Goal: Task Accomplishment & Management: Complete application form

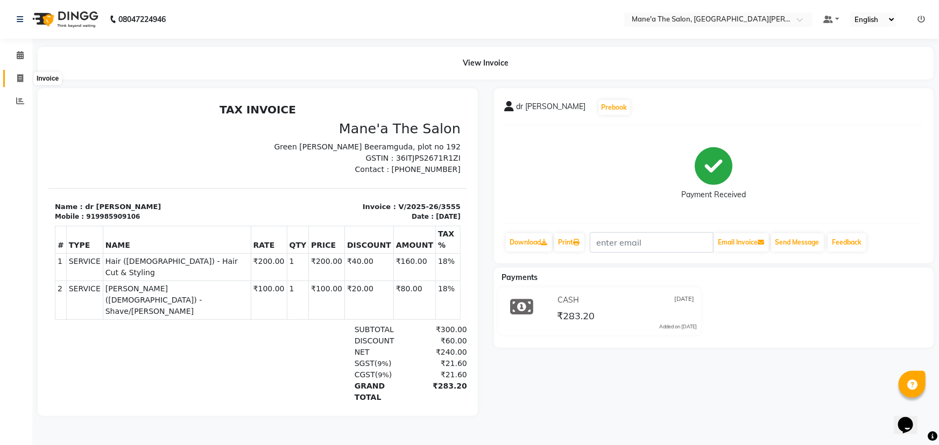
click at [18, 77] on icon at bounding box center [20, 78] width 6 height 8
select select "service"
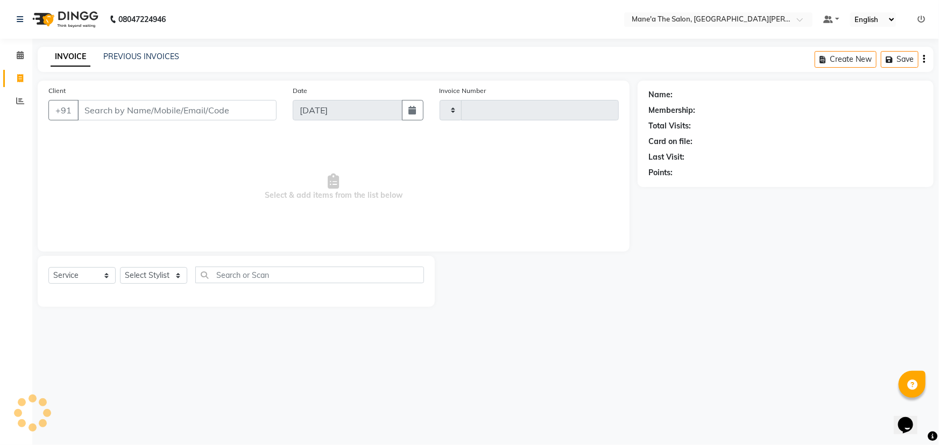
type input "3556"
select select "7205"
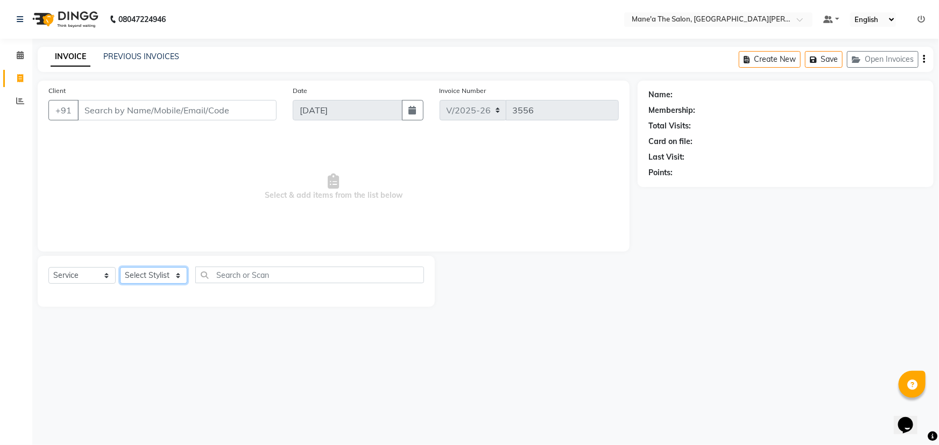
click at [158, 273] on select "Select Stylist Anam Anil Faeam Junaid New Manager [PERSON_NAME] Owner Rani [PER…" at bounding box center [153, 275] width 67 height 17
select select "71351"
click at [120, 267] on select "Select Stylist Anam Anil Faeam Junaid New Manager [PERSON_NAME] Owner Rani [PER…" at bounding box center [153, 275] width 67 height 17
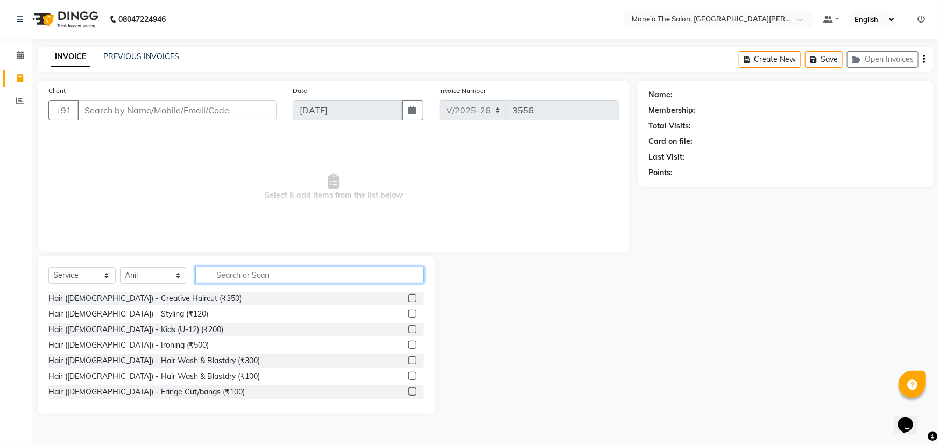
click at [221, 275] on input "text" at bounding box center [309, 275] width 229 height 17
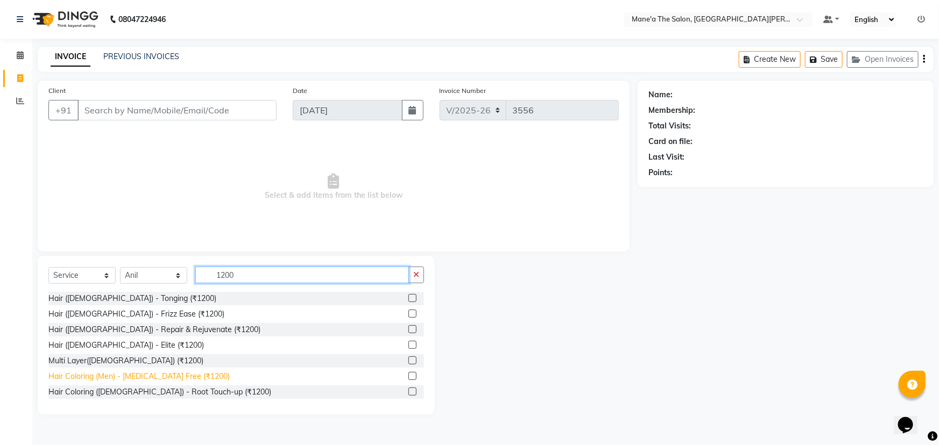
type input "1200"
click at [176, 377] on div "Hair Coloring (Men) - [MEDICAL_DATA] Free (₹1200)" at bounding box center [138, 376] width 181 height 11
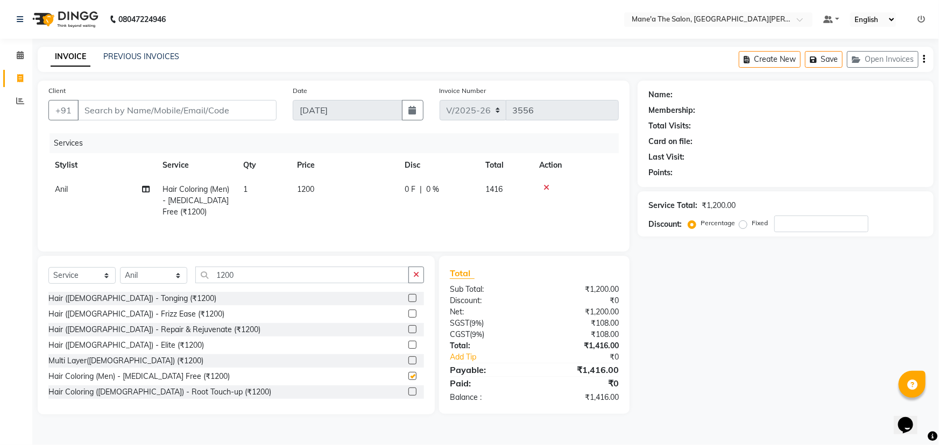
checkbox input "false"
click at [804, 226] on input "number" at bounding box center [821, 224] width 94 height 17
type input "20"
click at [248, 278] on input "1200" at bounding box center [302, 275] width 214 height 17
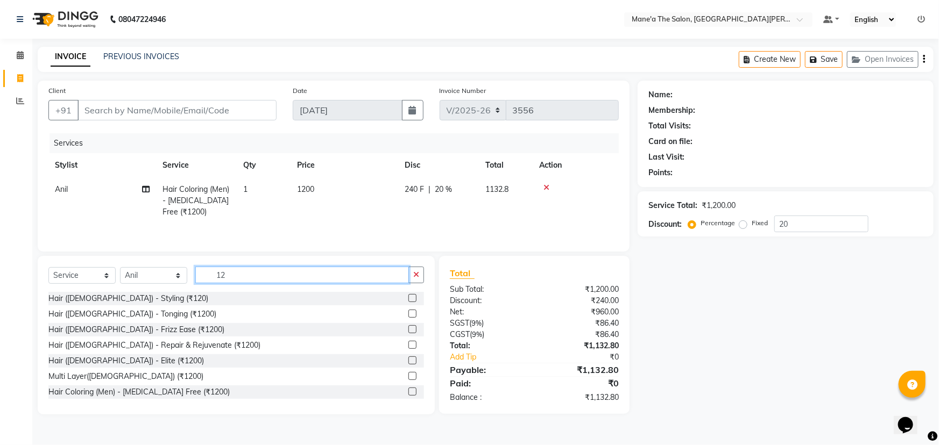
type input "1"
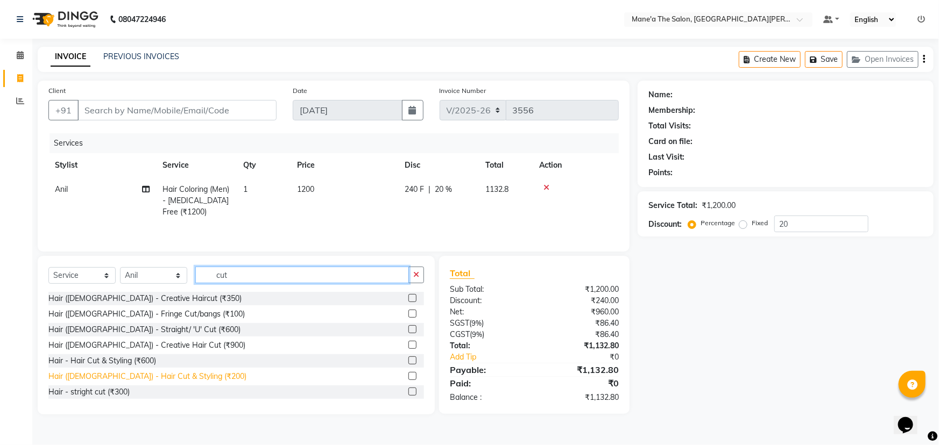
type input "cut"
click at [159, 377] on div "Hair ([DEMOGRAPHIC_DATA]) - Hair Cut & Styling (₹200)" at bounding box center [147, 376] width 198 height 11
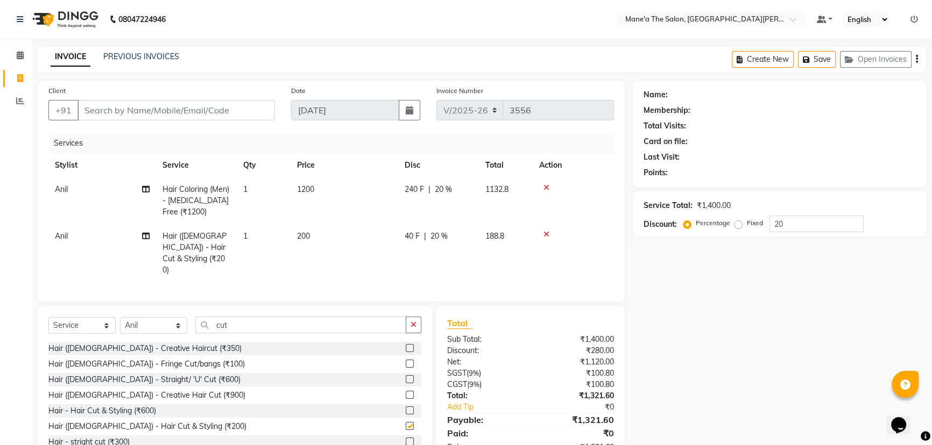
checkbox input "false"
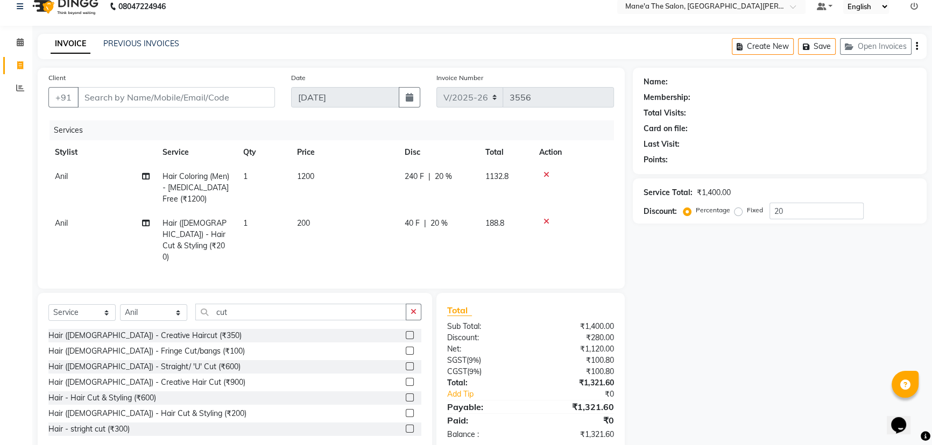
scroll to position [20, 0]
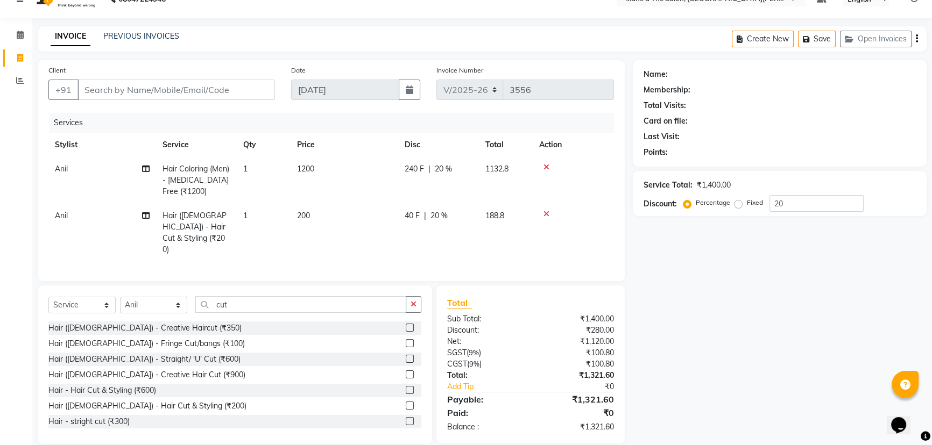
click at [548, 212] on icon at bounding box center [546, 214] width 6 height 8
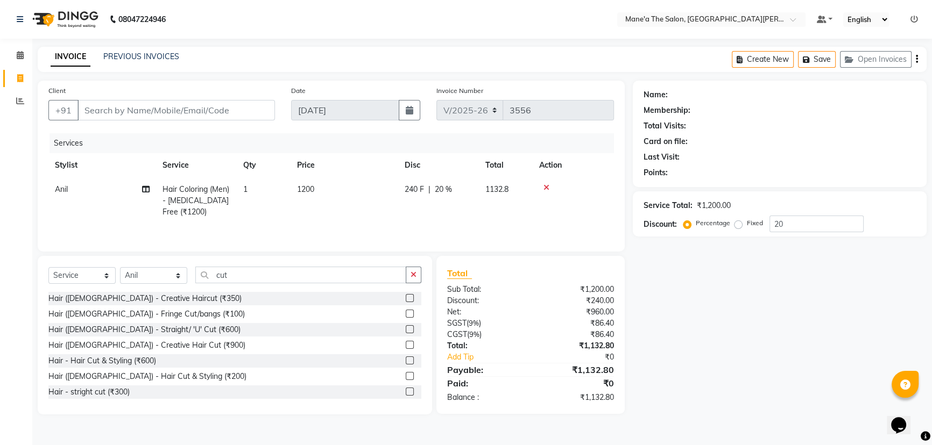
scroll to position [0, 0]
click at [545, 185] on icon at bounding box center [546, 188] width 6 height 8
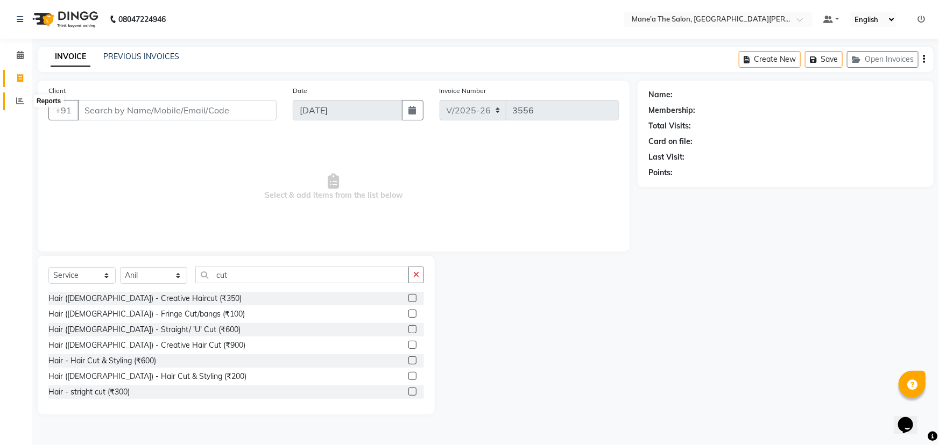
click at [16, 98] on icon at bounding box center [20, 101] width 8 height 8
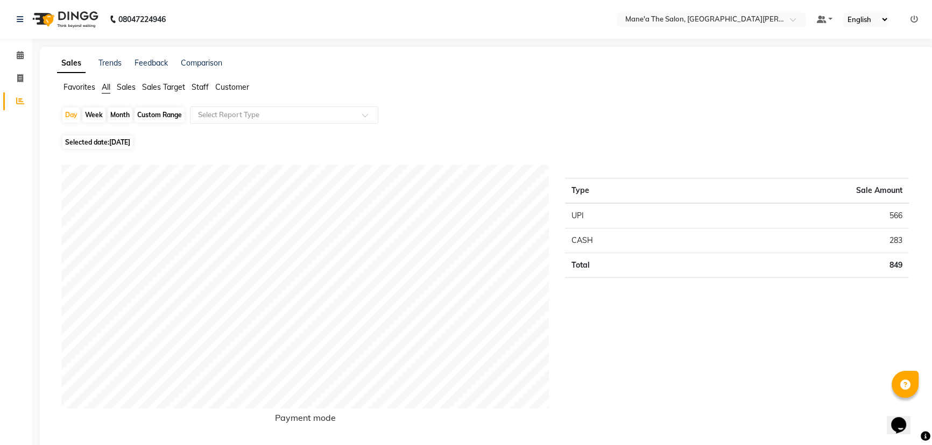
click at [91, 114] on div "Week" at bounding box center [93, 115] width 23 height 15
select select "9"
select select "2025"
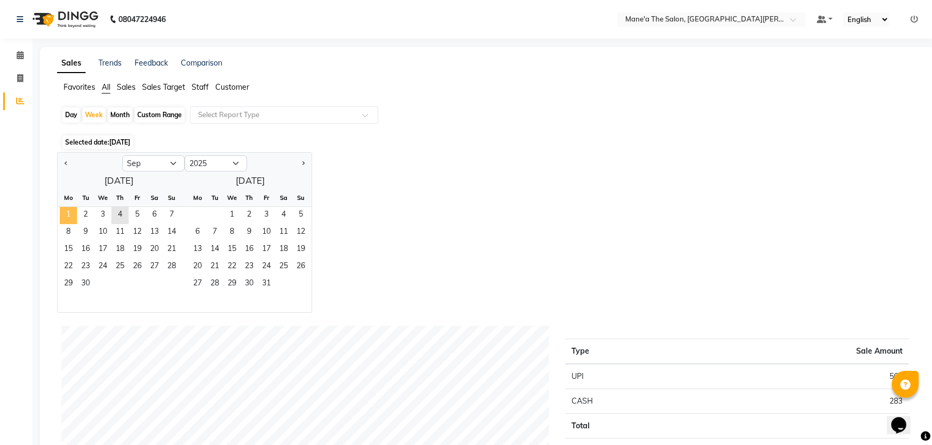
click at [64, 211] on span "1" at bounding box center [68, 215] width 17 height 17
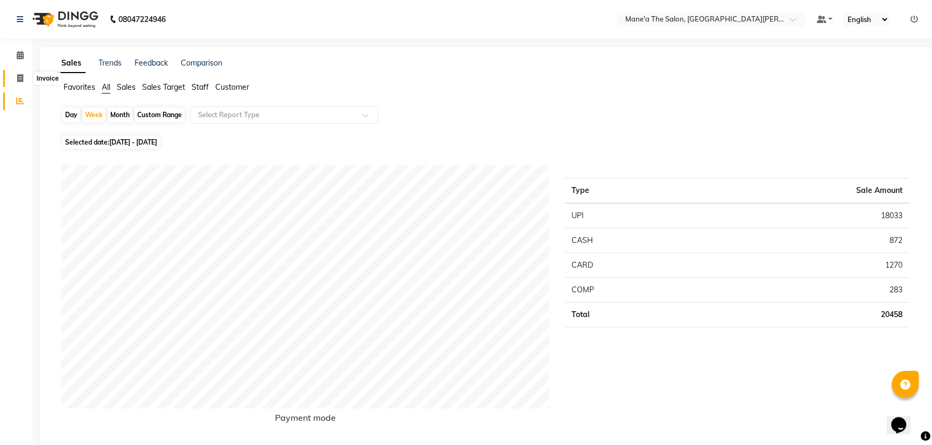
click at [16, 75] on span at bounding box center [20, 79] width 19 height 12
select select "service"
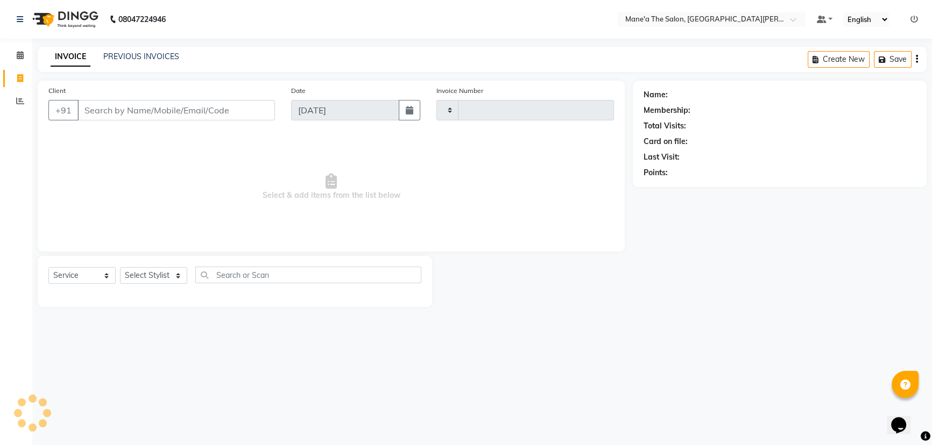
type input "3556"
select select "7205"
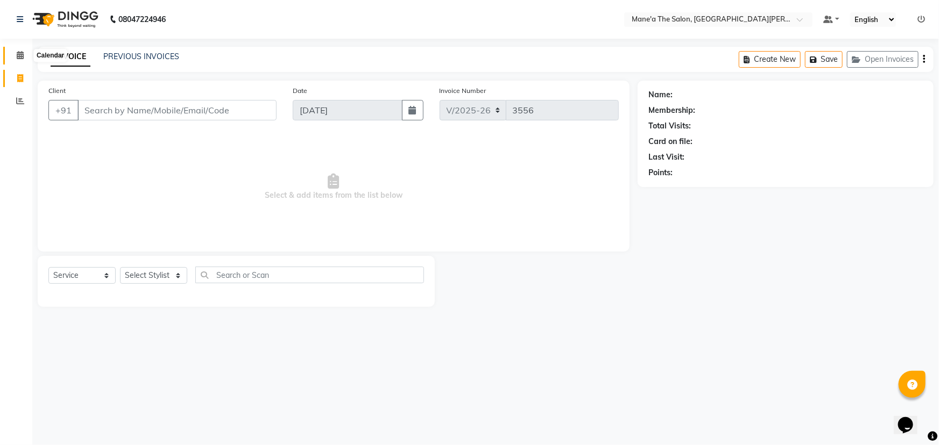
click at [18, 53] on icon at bounding box center [20, 55] width 7 height 8
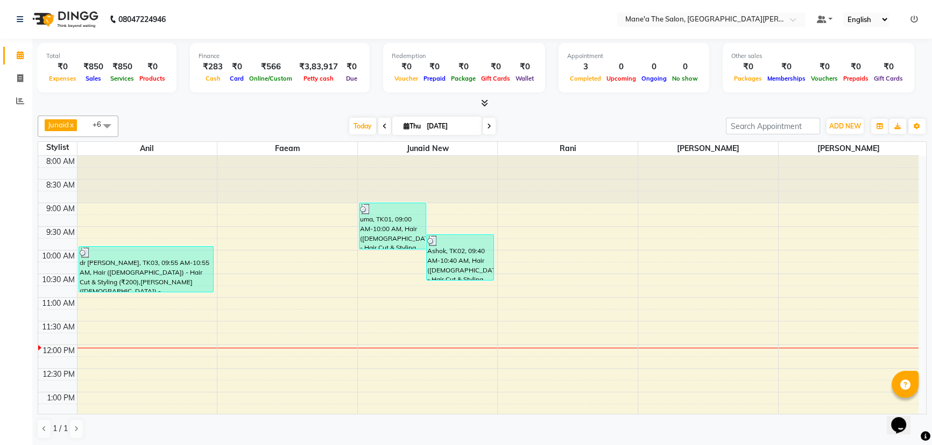
click at [107, 122] on span at bounding box center [107, 126] width 22 height 20
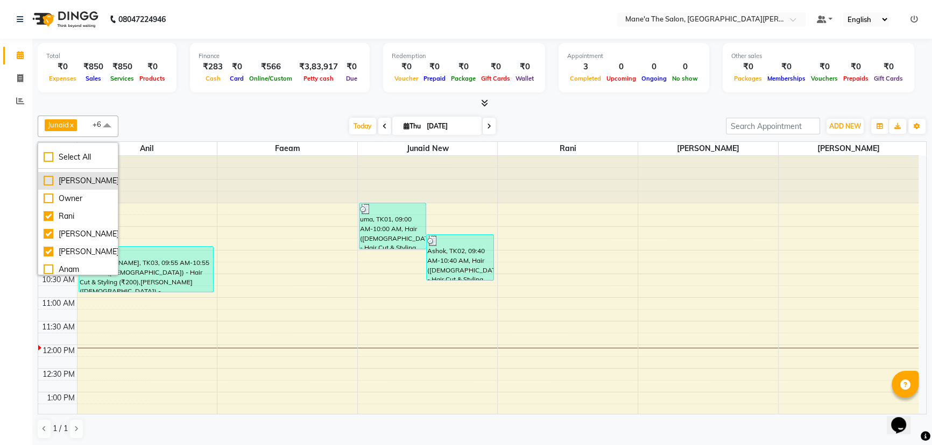
scroll to position [71, 0]
click at [42, 244] on li "[PERSON_NAME]" at bounding box center [78, 249] width 80 height 18
checkbox input "false"
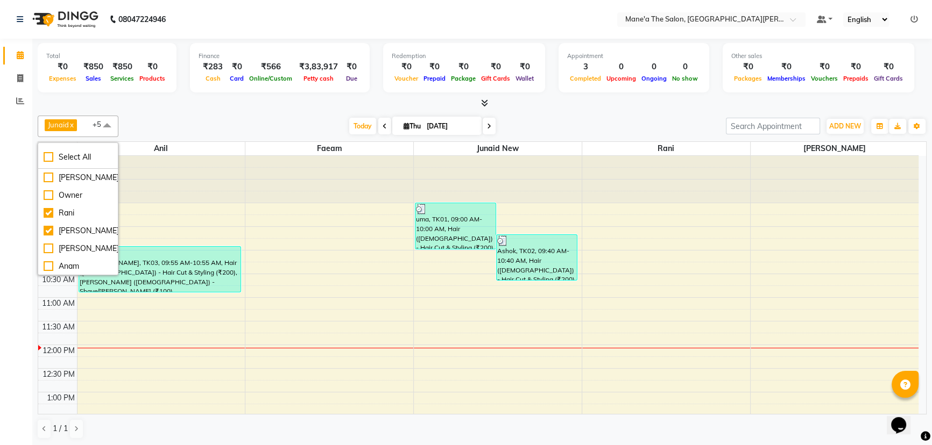
click at [193, 122] on div "[DATE] [DATE]" at bounding box center [422, 126] width 597 height 16
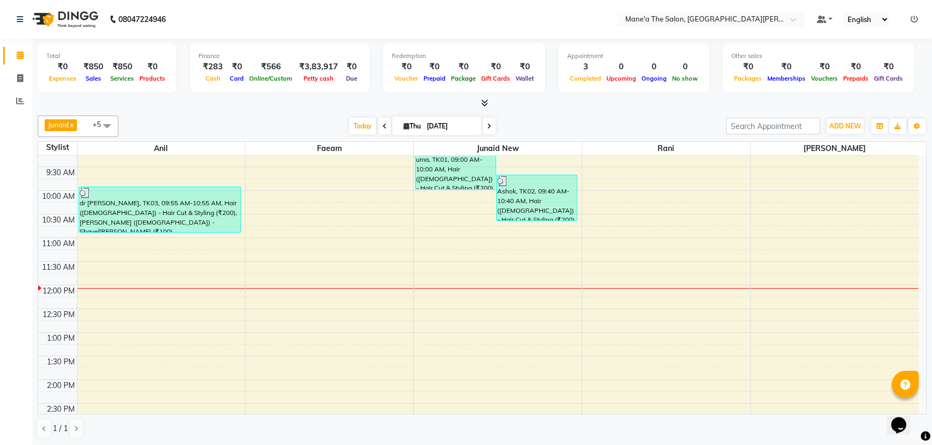
scroll to position [0, 0]
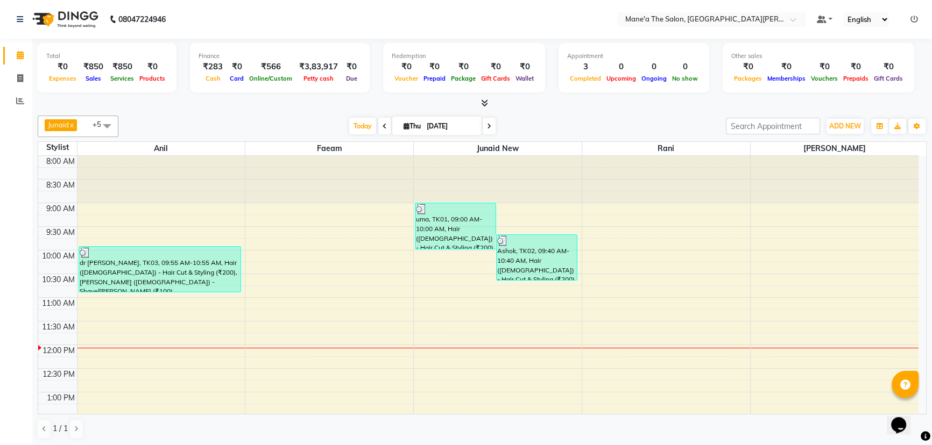
click at [108, 126] on span at bounding box center [107, 126] width 22 height 20
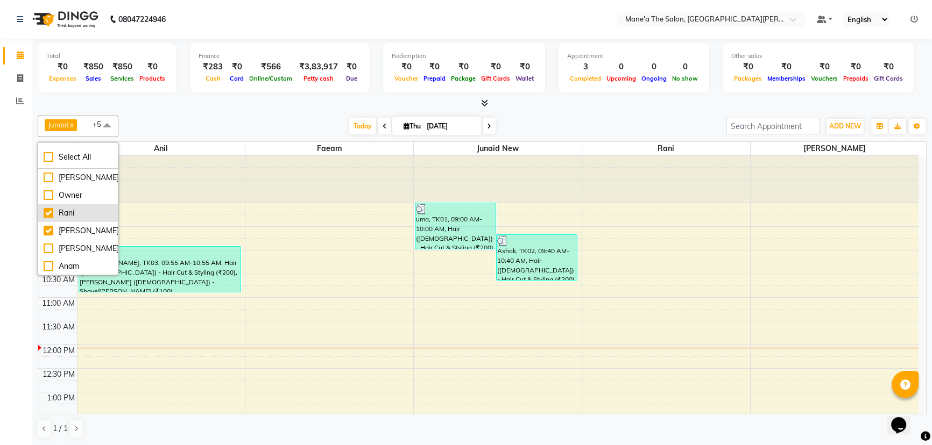
click at [45, 211] on div "Rani" at bounding box center [78, 213] width 69 height 11
checkbox input "false"
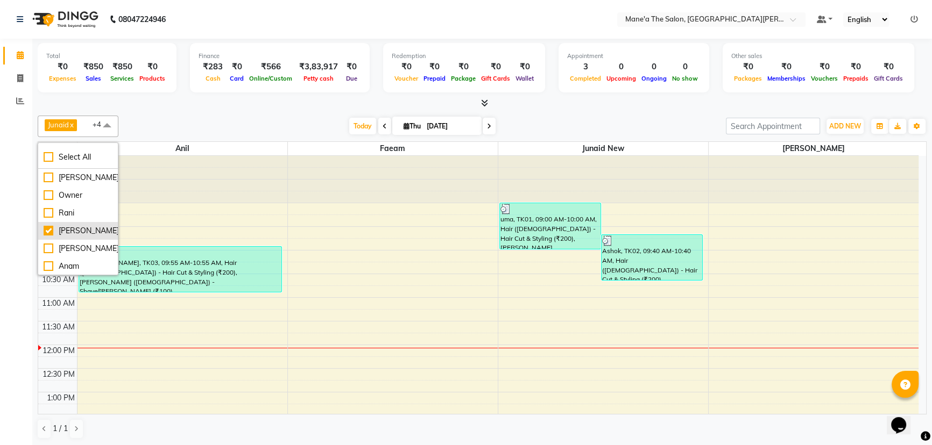
click at [46, 222] on li "[PERSON_NAME]" at bounding box center [78, 231] width 80 height 18
checkbox input "false"
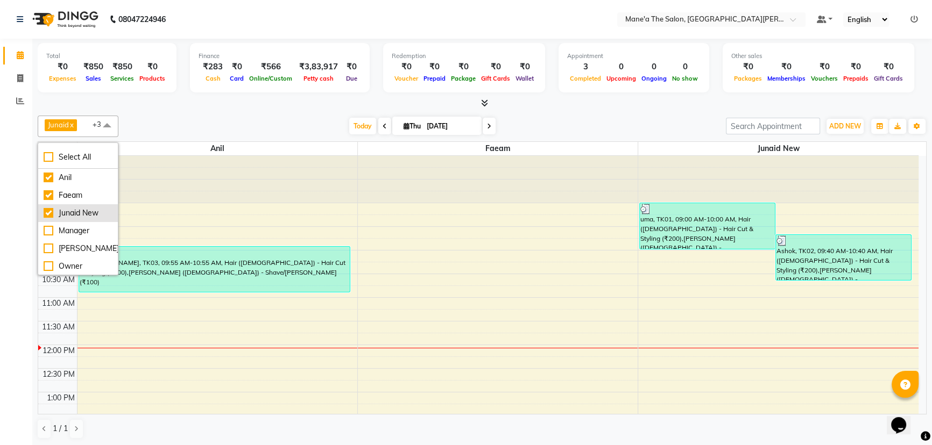
click at [45, 208] on div "Junaid New" at bounding box center [78, 213] width 69 height 11
checkbox input "false"
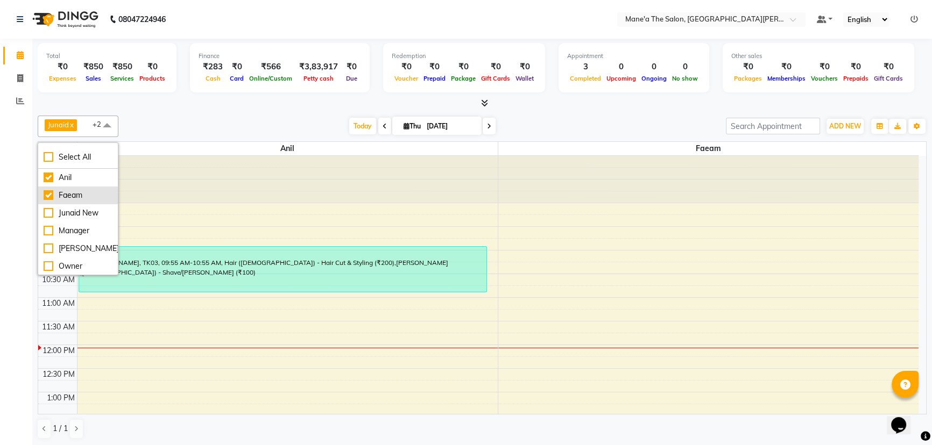
click at [48, 190] on div "Faeam" at bounding box center [78, 195] width 69 height 11
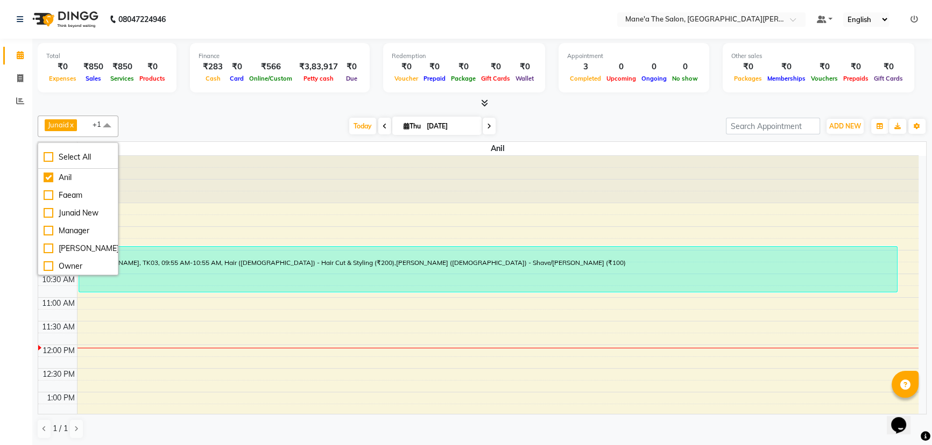
click at [575, 120] on div "[DATE] [DATE]" at bounding box center [422, 126] width 597 height 16
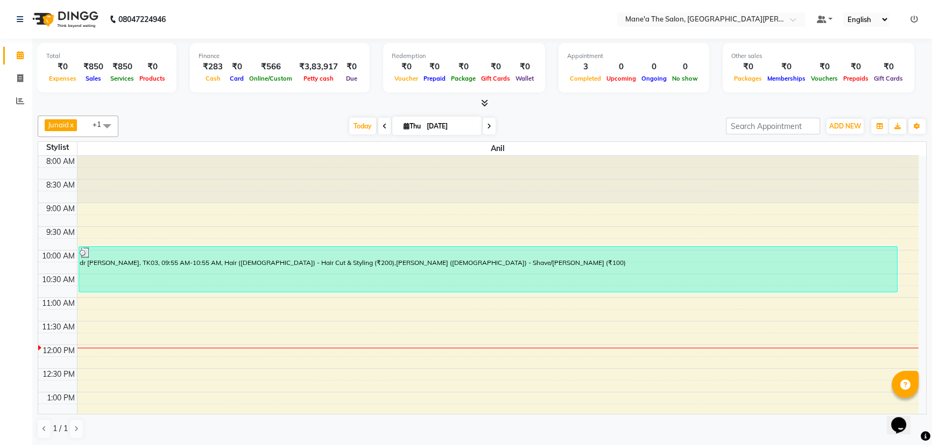
click at [602, 108] on div at bounding box center [482, 103] width 889 height 11
click at [22, 54] on icon at bounding box center [20, 55] width 7 height 8
click at [107, 127] on span at bounding box center [107, 126] width 22 height 20
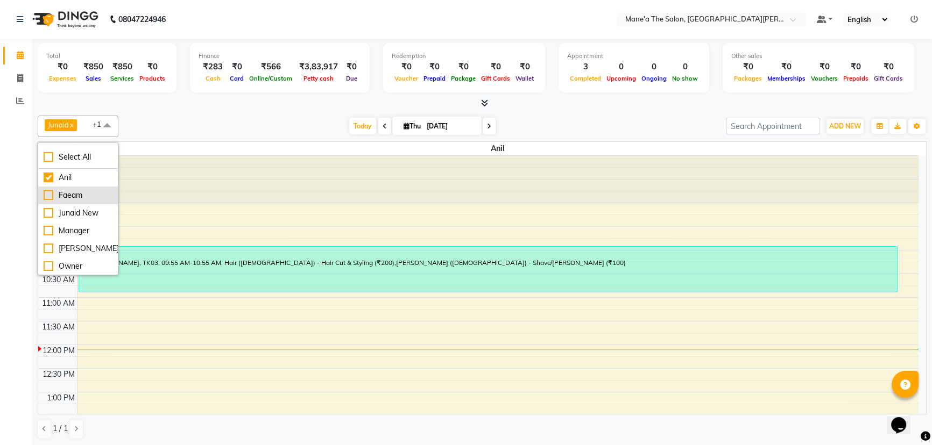
click at [45, 191] on div "Faeam" at bounding box center [78, 195] width 69 height 11
checkbox input "true"
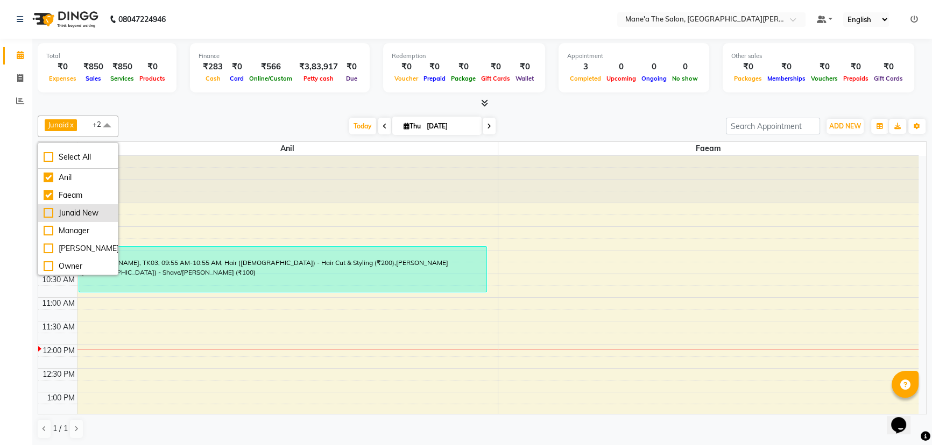
click at [48, 211] on div "Junaid New" at bounding box center [78, 213] width 69 height 11
checkbox input "true"
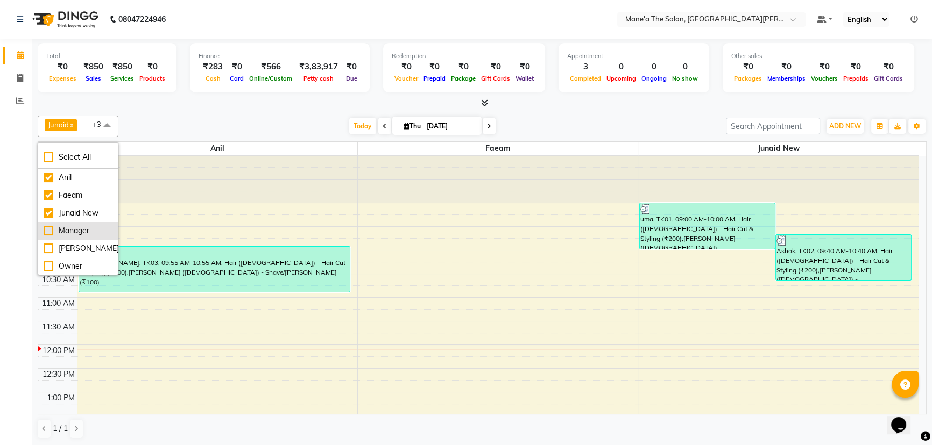
click at [44, 228] on div "Manager" at bounding box center [78, 230] width 69 height 11
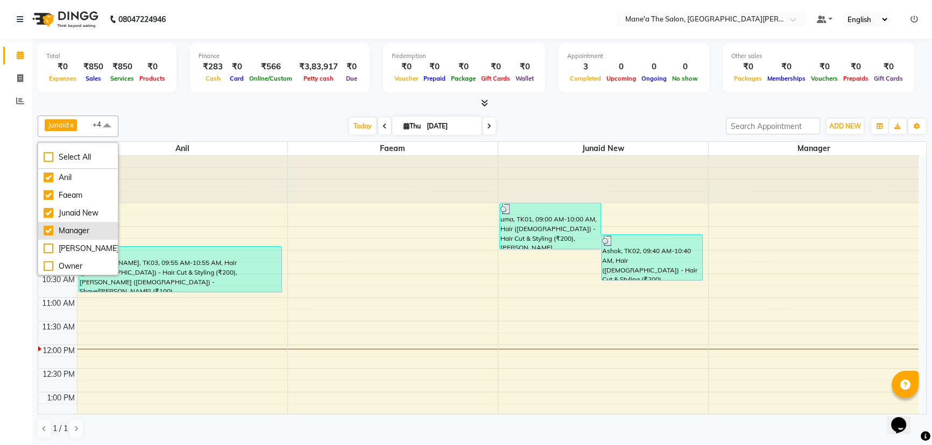
click at [51, 229] on div "Manager" at bounding box center [78, 230] width 69 height 11
checkbox input "false"
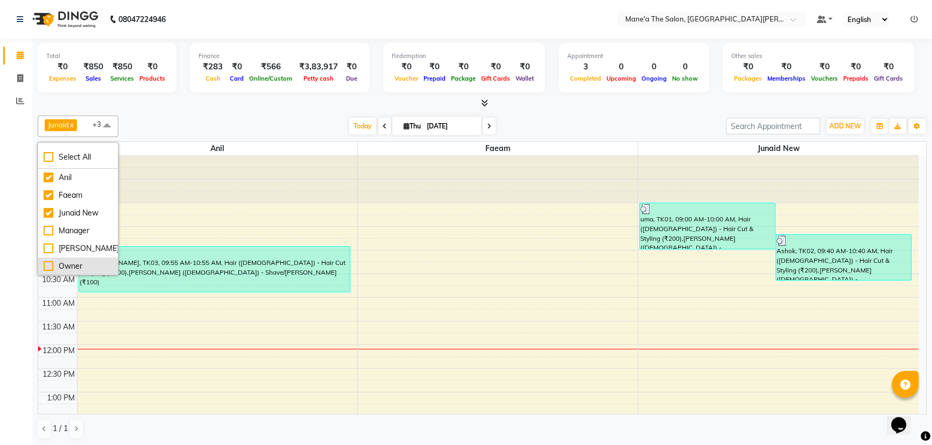
click at [44, 261] on div "Owner" at bounding box center [78, 266] width 69 height 11
checkbox input "true"
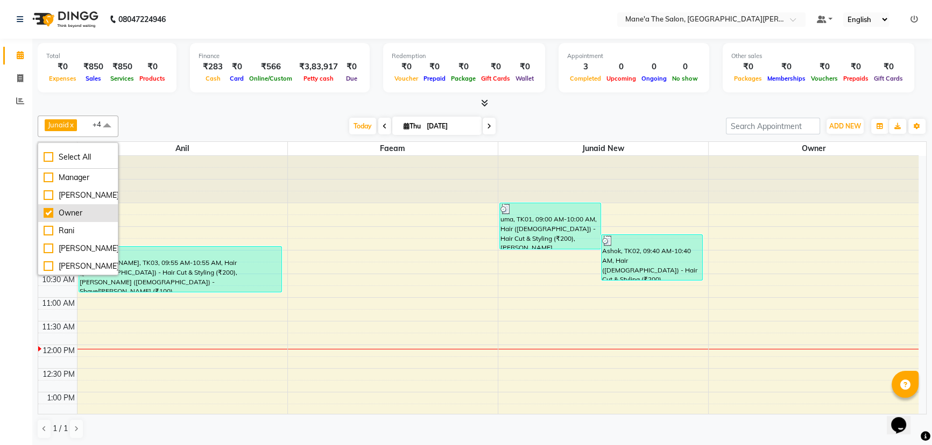
scroll to position [71, 0]
click at [59, 214] on div "Rani" at bounding box center [78, 213] width 69 height 11
checkbox input "true"
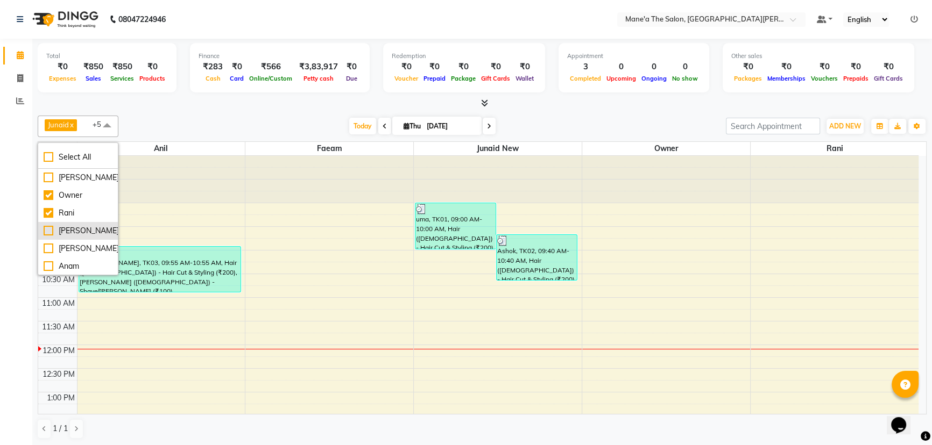
click at [54, 228] on div "[PERSON_NAME]" at bounding box center [78, 230] width 69 height 11
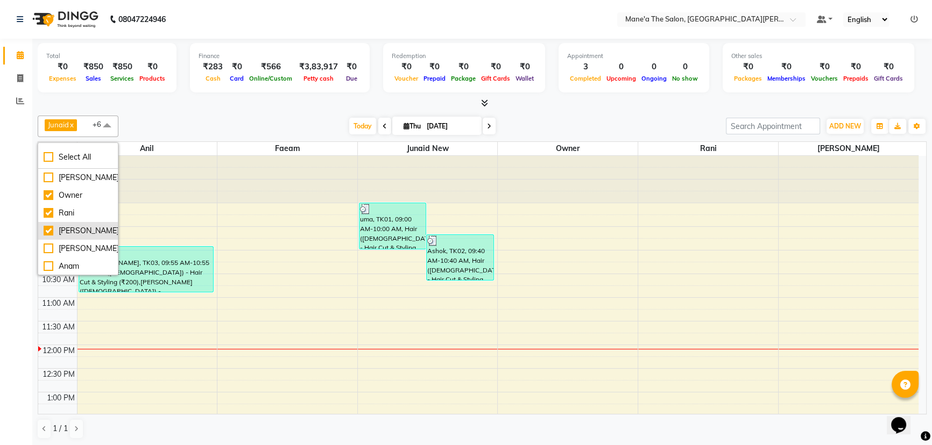
checkbox input "true"
click at [52, 249] on div "[PERSON_NAME]" at bounding box center [78, 248] width 69 height 11
checkbox input "true"
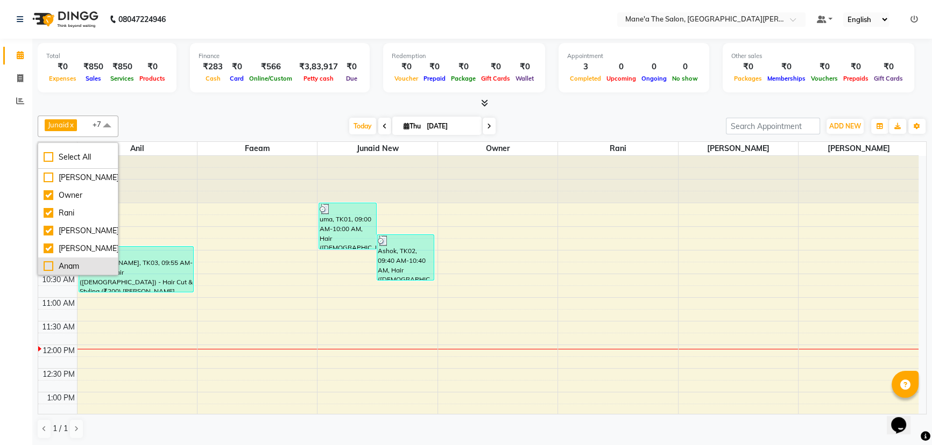
click at [54, 263] on div "Anam" at bounding box center [78, 266] width 69 height 11
checkbox input "true"
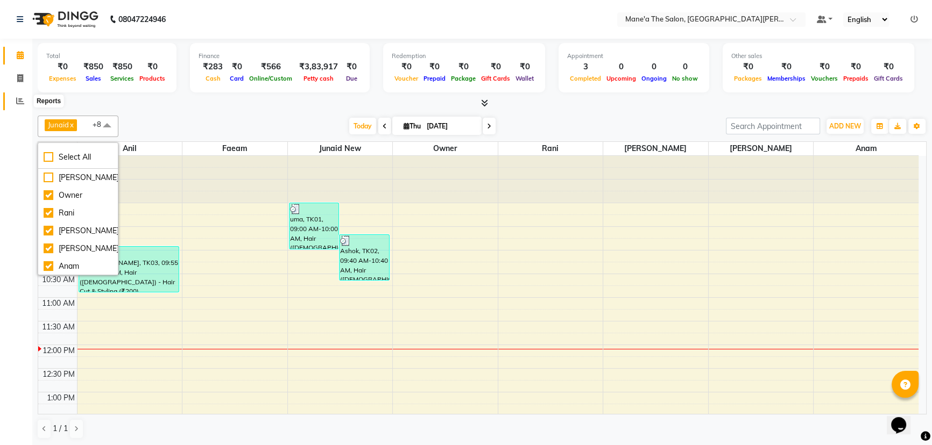
click at [18, 100] on icon at bounding box center [20, 101] width 8 height 8
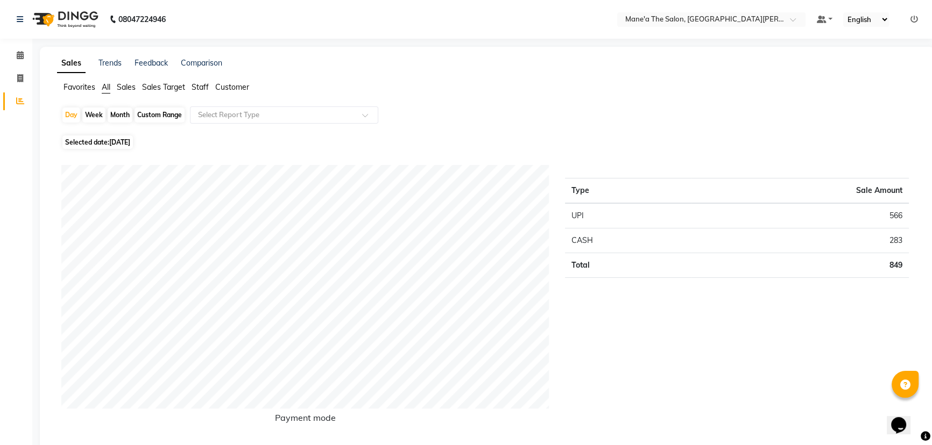
click at [110, 119] on div "Month" at bounding box center [120, 115] width 25 height 15
select select "9"
select select "2025"
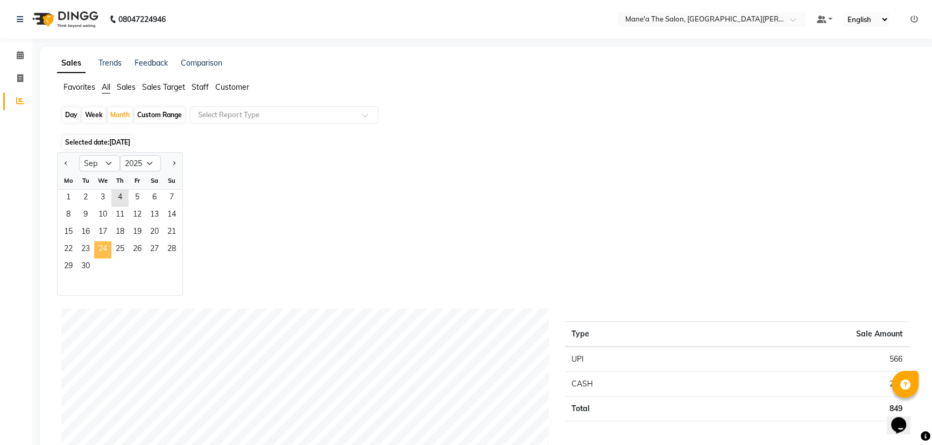
click at [94, 254] on span "24" at bounding box center [102, 250] width 17 height 17
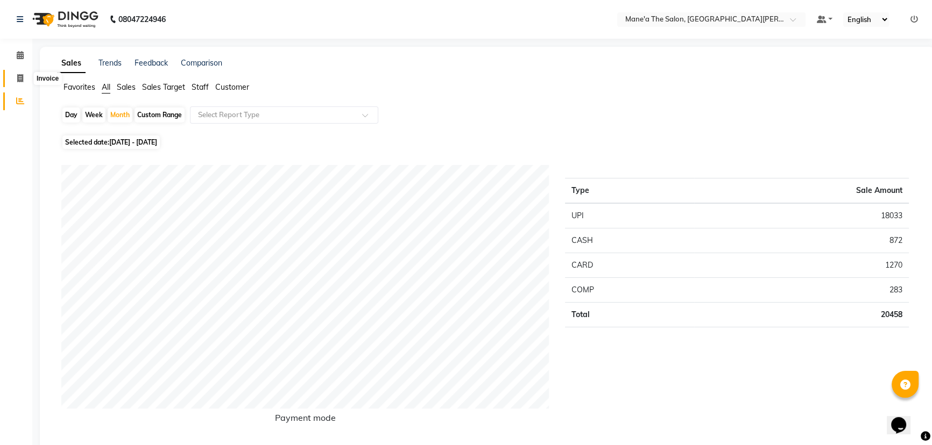
click at [17, 76] on icon at bounding box center [20, 78] width 6 height 8
select select "7205"
select select "service"
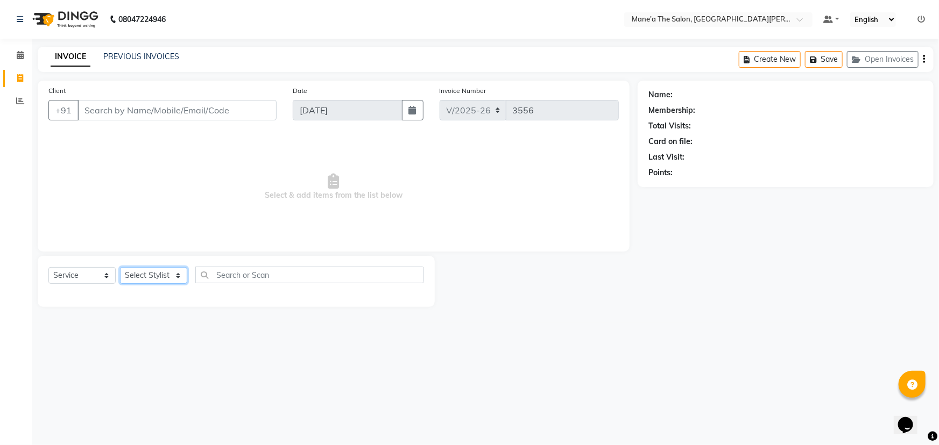
click at [145, 280] on select "Select Stylist Anam Anil Faeam Junaid New Manager [PERSON_NAME] Owner Rani [PER…" at bounding box center [153, 275] width 67 height 17
select select "71352"
click at [120, 267] on select "Select Stylist Anam Anil Faeam Junaid New Manager [PERSON_NAME] Owner Rani [PER…" at bounding box center [153, 275] width 67 height 17
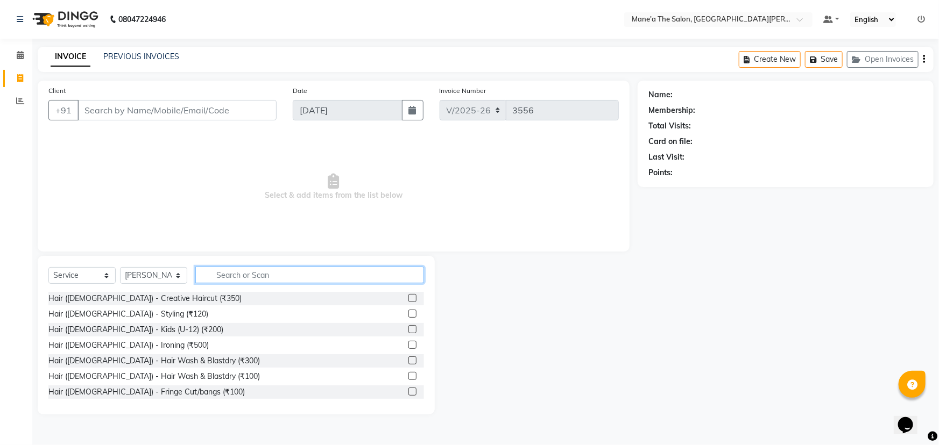
click at [231, 271] on input "text" at bounding box center [309, 275] width 229 height 17
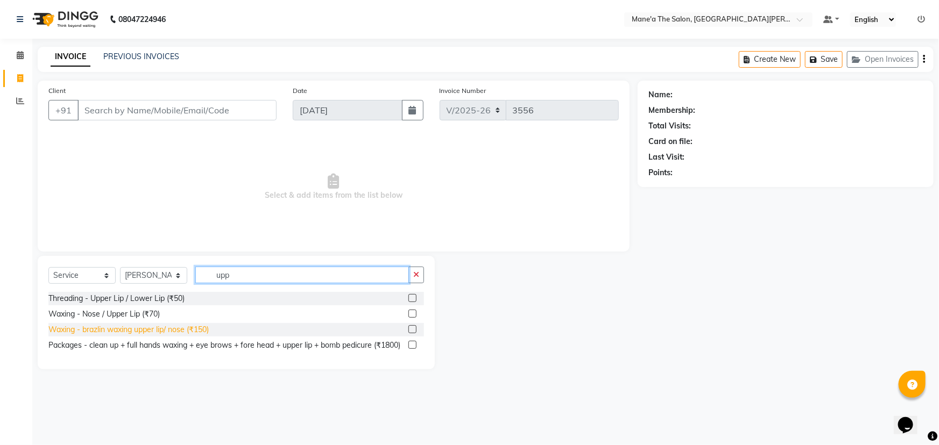
type input "upp"
click at [173, 328] on div "Waxing - brazlin waxing upper lip/ nose (₹150)" at bounding box center [128, 329] width 160 height 11
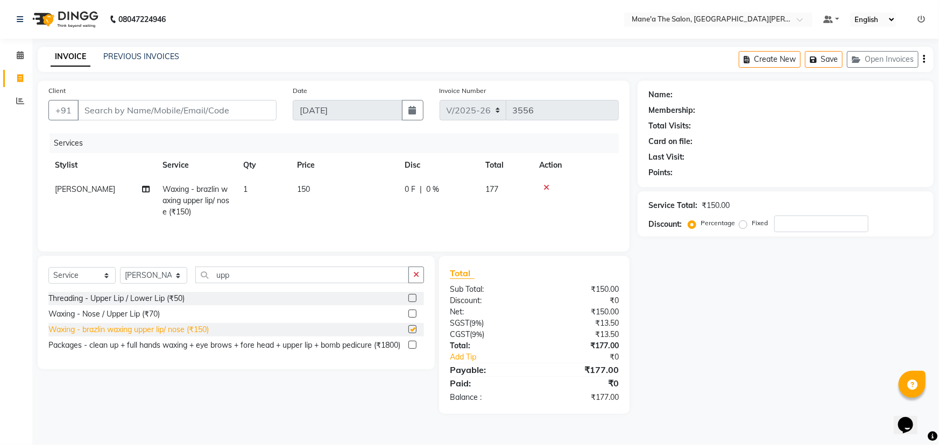
checkbox input "false"
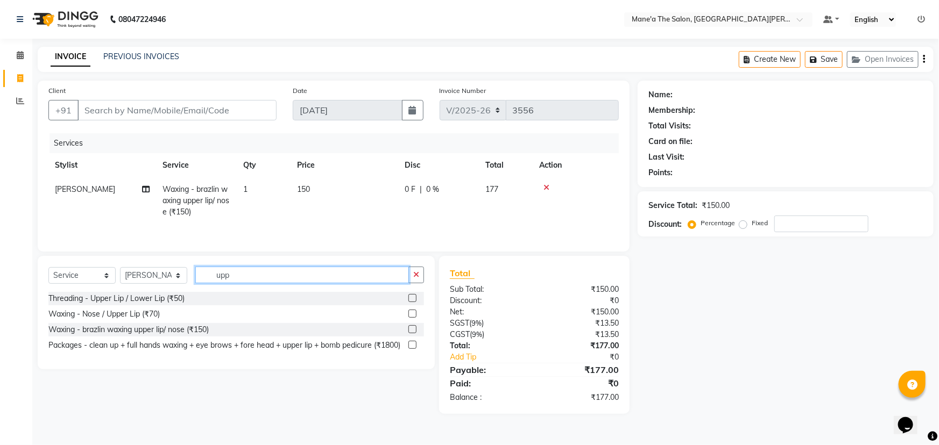
click at [238, 274] on input "upp" at bounding box center [302, 275] width 214 height 17
type input "u"
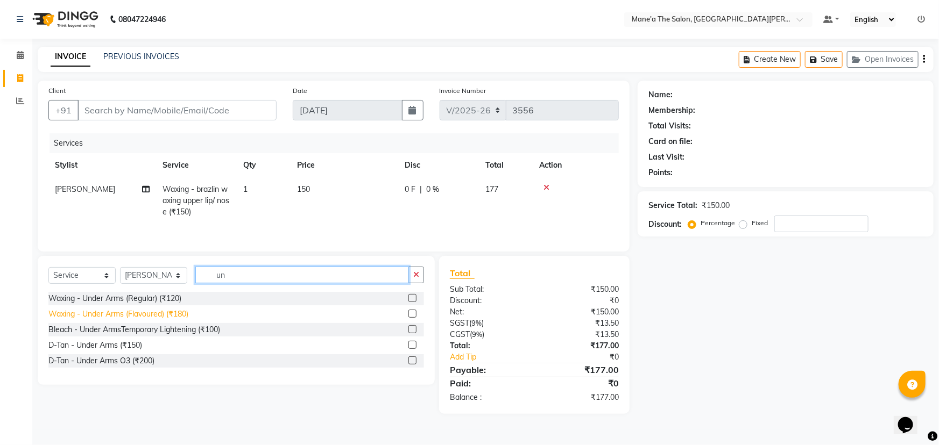
type input "un"
click at [181, 318] on div "Waxing - Under Arms (Flavoured) (₹180)" at bounding box center [118, 314] width 140 height 11
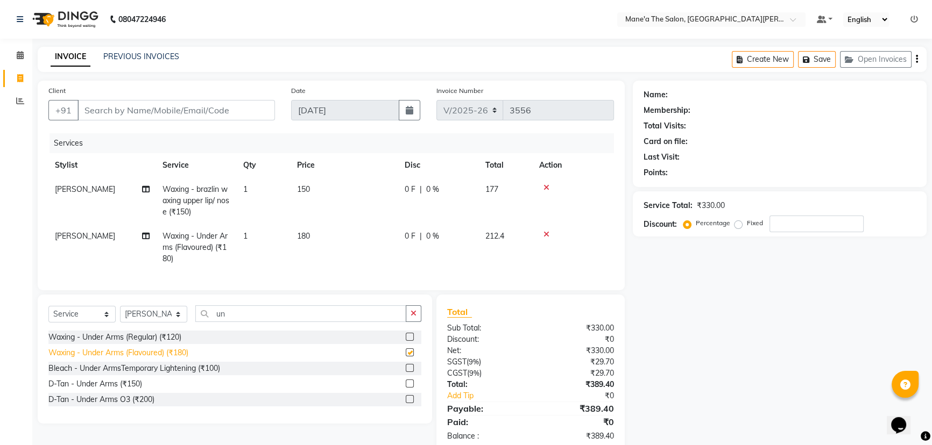
checkbox input "false"
click at [244, 322] on input "un" at bounding box center [300, 314] width 211 height 17
type input "u"
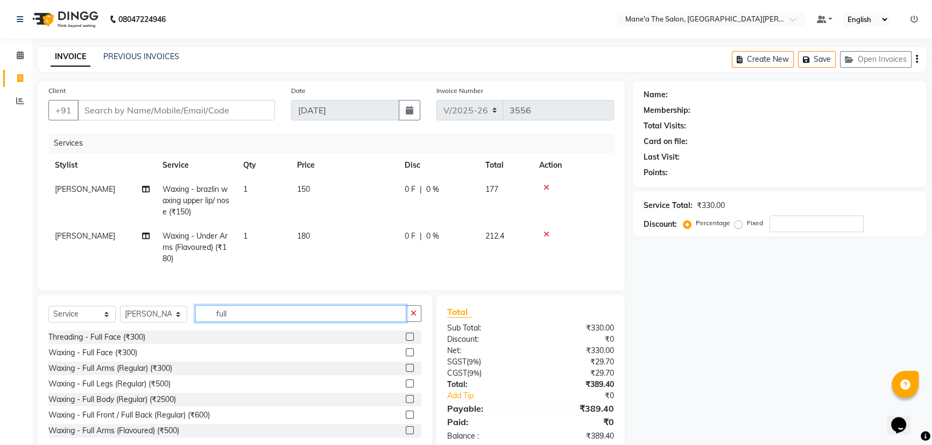
click at [242, 322] on input "full" at bounding box center [300, 314] width 211 height 17
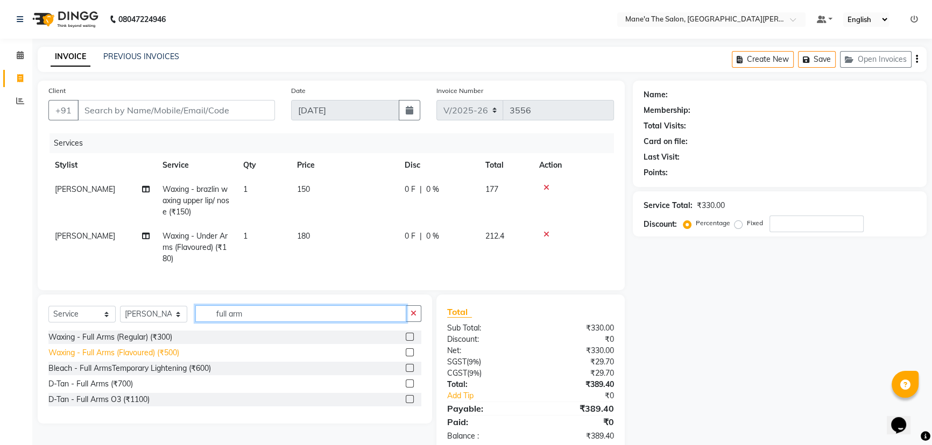
type input "full arm"
click at [171, 359] on div "Waxing - Full Arms (Flavoured) (₹500)" at bounding box center [113, 352] width 131 height 11
checkbox input "false"
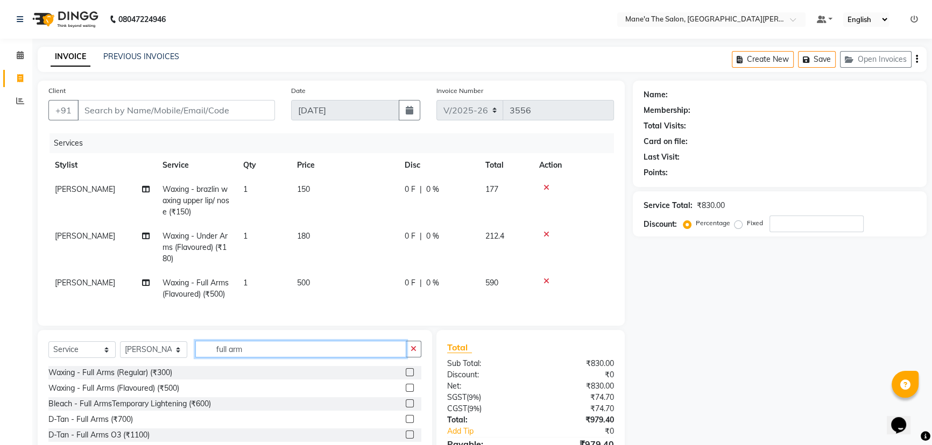
click at [292, 354] on input "full arm" at bounding box center [300, 349] width 211 height 17
type input "f"
type input "hal"
click at [152, 425] on div "Waxing - Half Legs (Flavoured) (₹500)" at bounding box center [114, 419] width 132 height 11
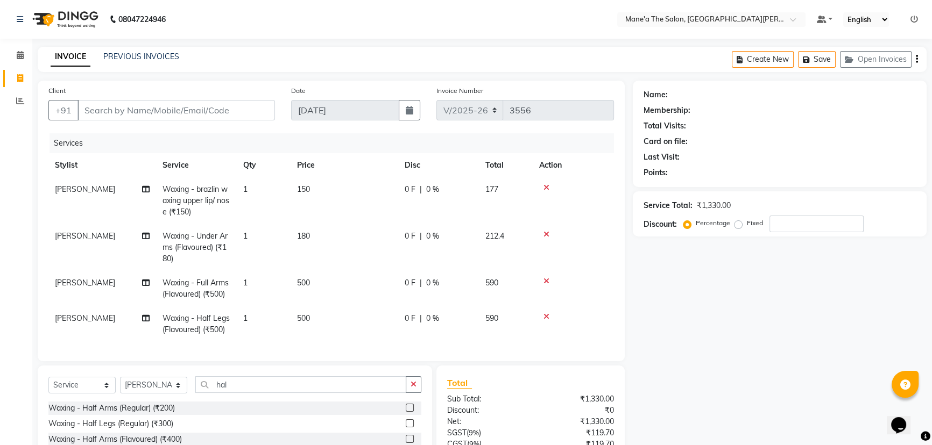
checkbox input "false"
click at [234, 392] on input "hal" at bounding box center [300, 385] width 211 height 17
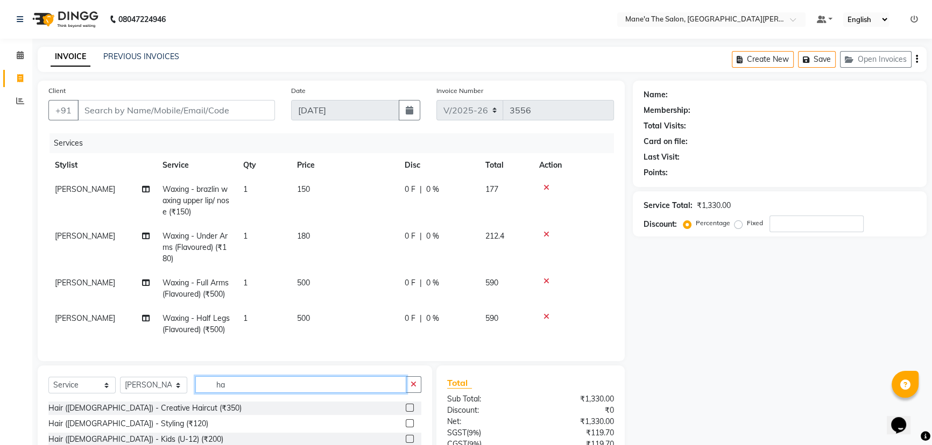
type input "h"
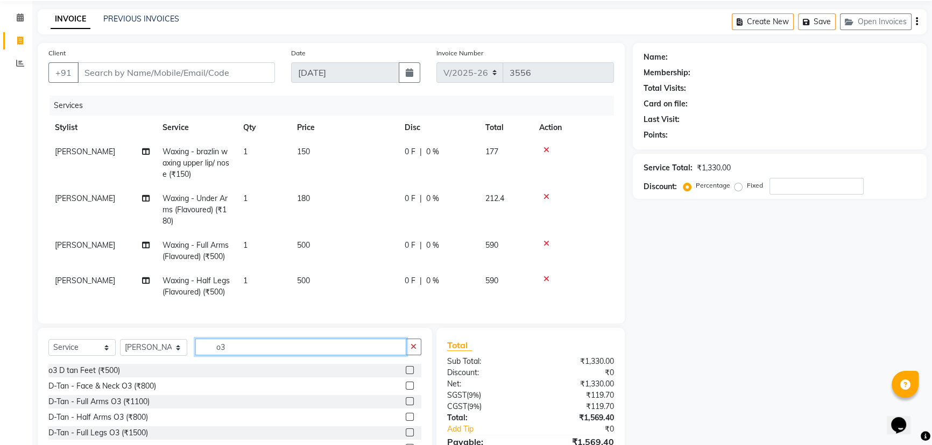
scroll to position [48, 0]
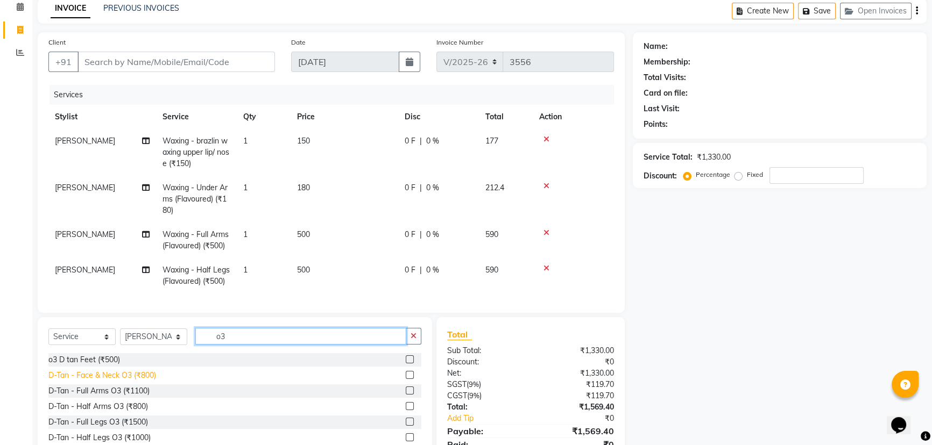
type input "o3"
click at [134, 381] on div "D-Tan - Face & Neck O3 (₹800)" at bounding box center [102, 375] width 108 height 11
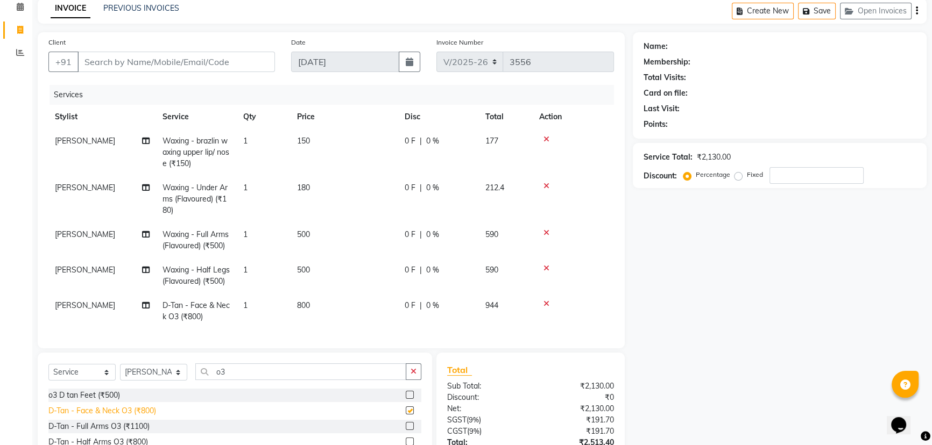
checkbox input "false"
click at [117, 432] on div "D-Tan - Full Arms O3 (₹1100)" at bounding box center [98, 426] width 101 height 11
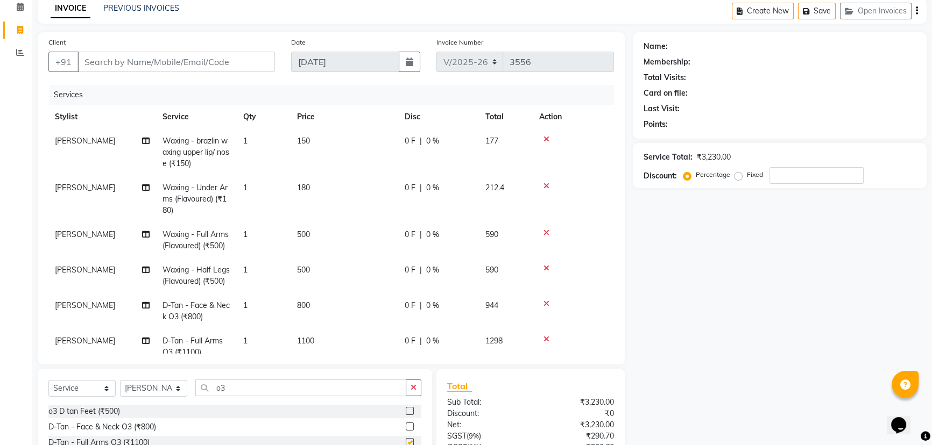
checkbox input "false"
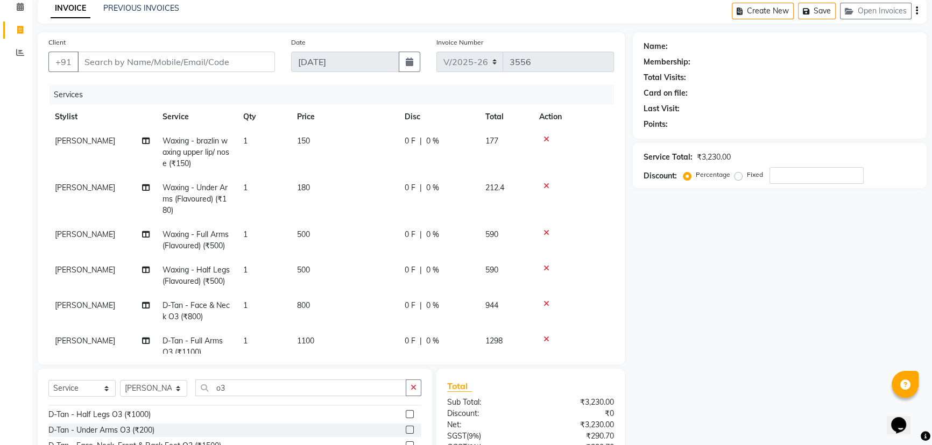
scroll to position [97, 0]
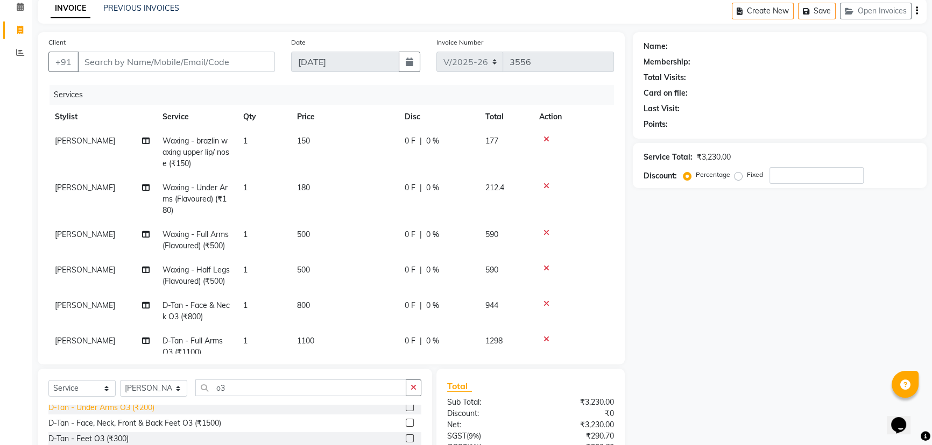
click at [135, 406] on div "D-Tan - Under Arms O3 (₹200)" at bounding box center [101, 407] width 106 height 11
checkbox input "false"
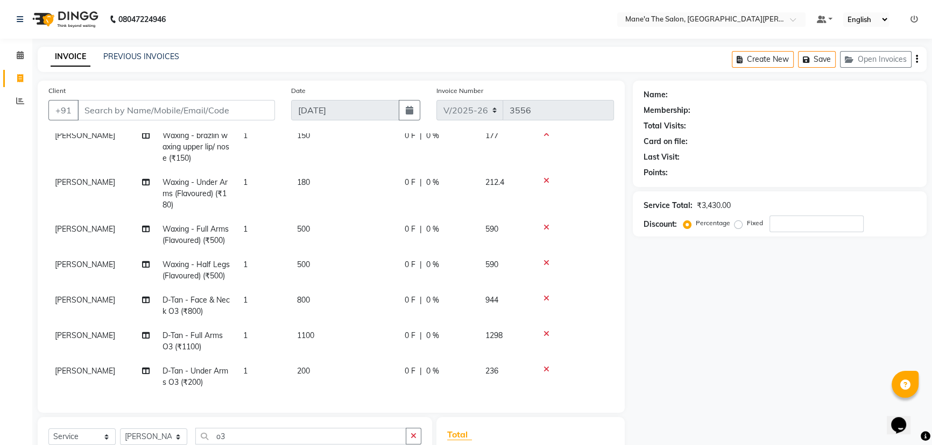
scroll to position [62, 0]
click at [235, 437] on input "o3" at bounding box center [300, 436] width 211 height 17
type input "o"
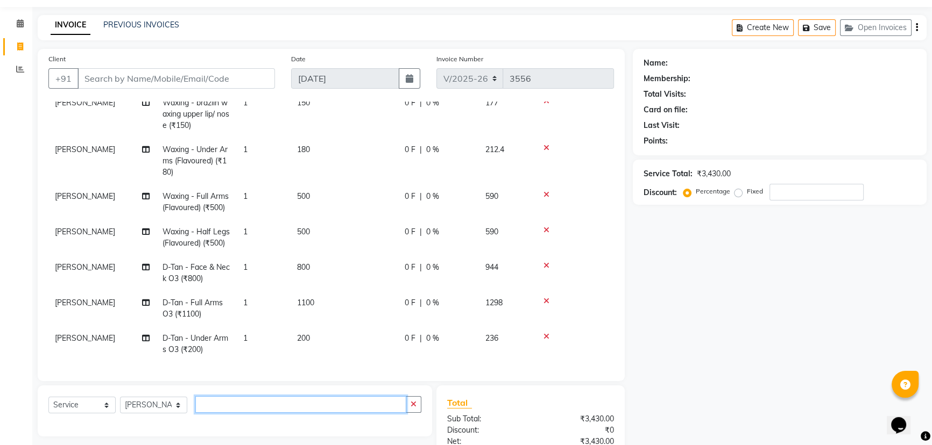
scroll to position [48, 0]
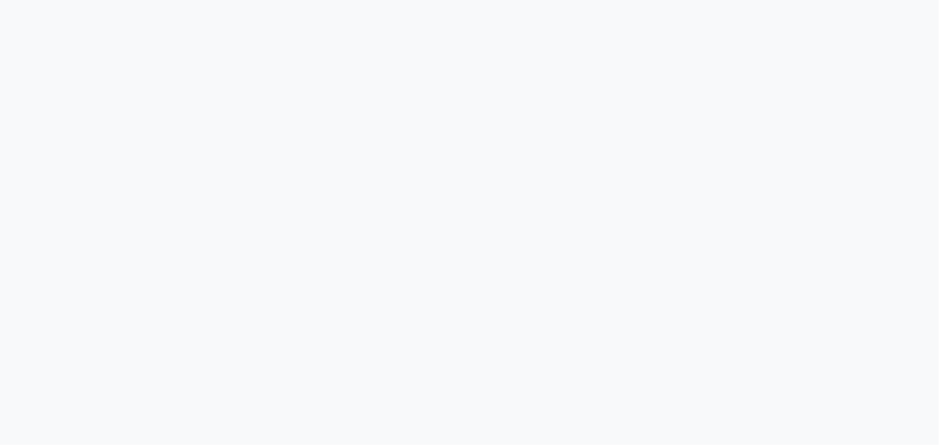
select select "service"
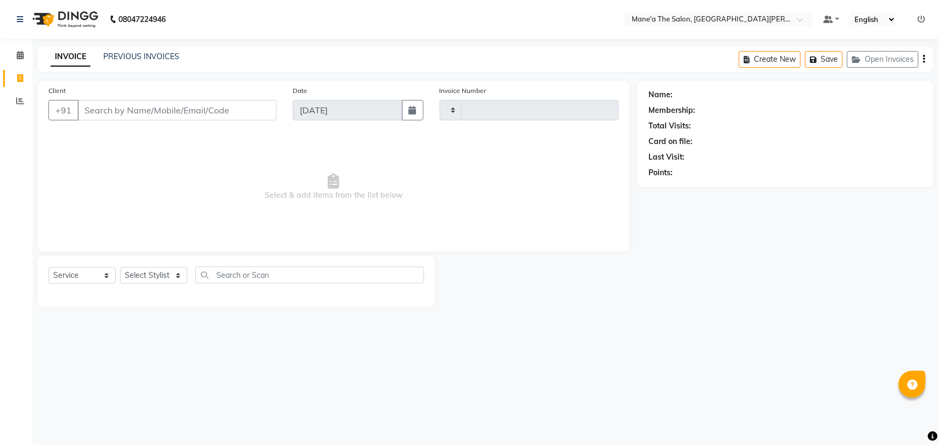
type input "3556"
select select "7205"
click at [15, 100] on span at bounding box center [20, 101] width 19 height 12
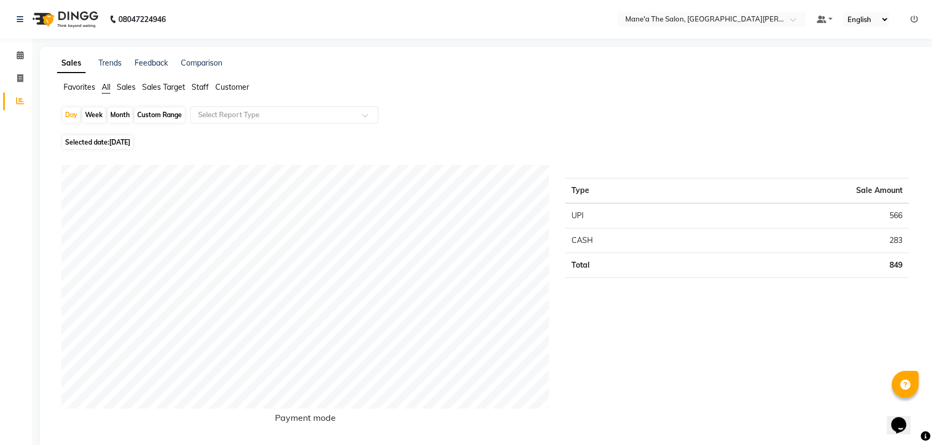
click at [123, 115] on div "Month" at bounding box center [120, 115] width 25 height 15
select select "9"
select select "2025"
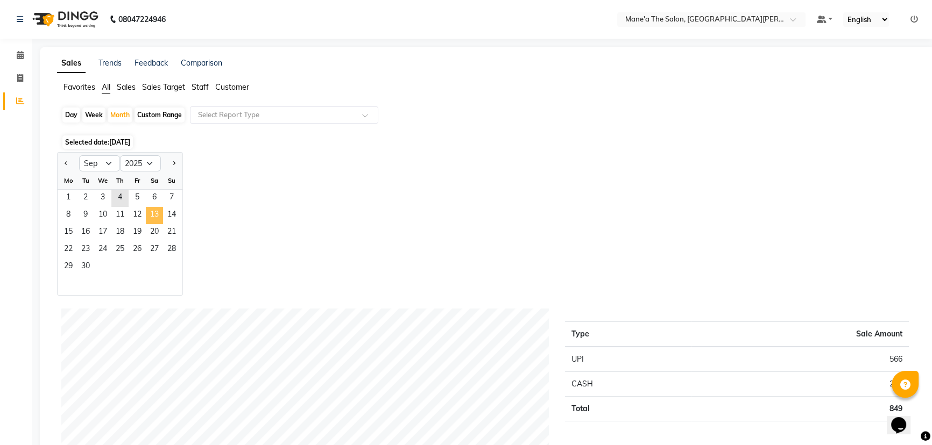
click at [148, 210] on span "13" at bounding box center [154, 215] width 17 height 17
